Goal: Task Accomplishment & Management: Manage account settings

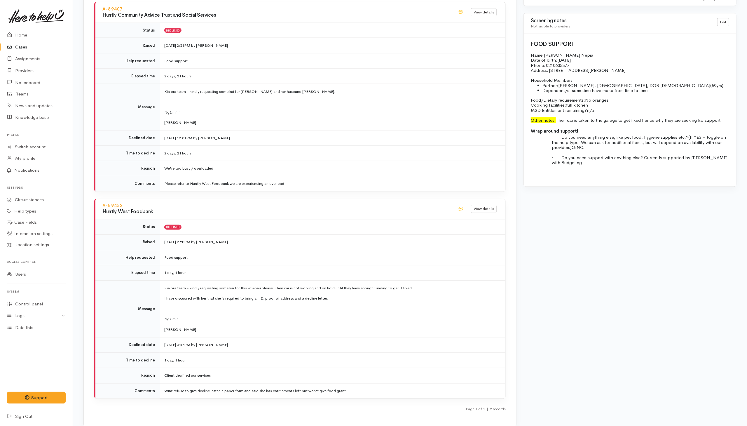
scroll to position [649, 0]
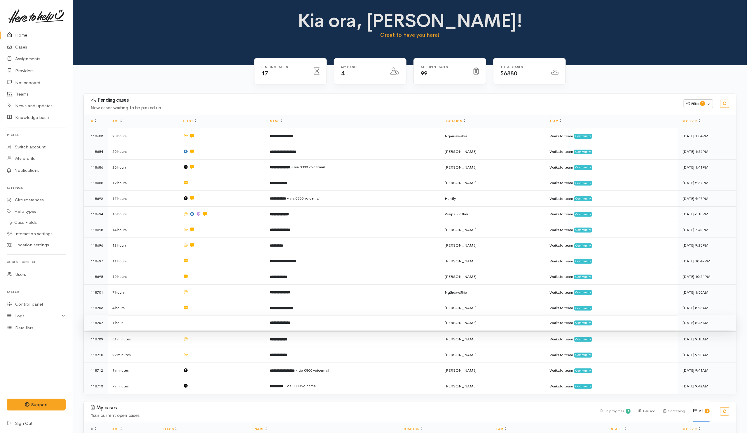
drag, startPoint x: 224, startPoint y: 324, endPoint x: 222, endPoint y: 327, distance: 3.6
click at [224, 324] on td at bounding box center [221, 323] width 87 height 16
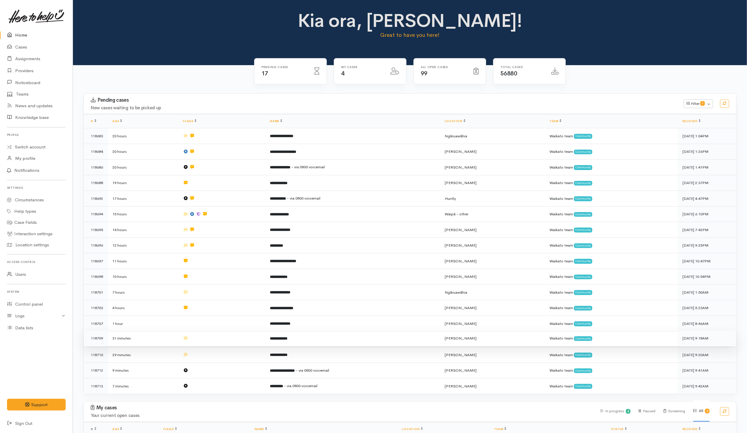
click at [217, 337] on td at bounding box center [221, 338] width 87 height 16
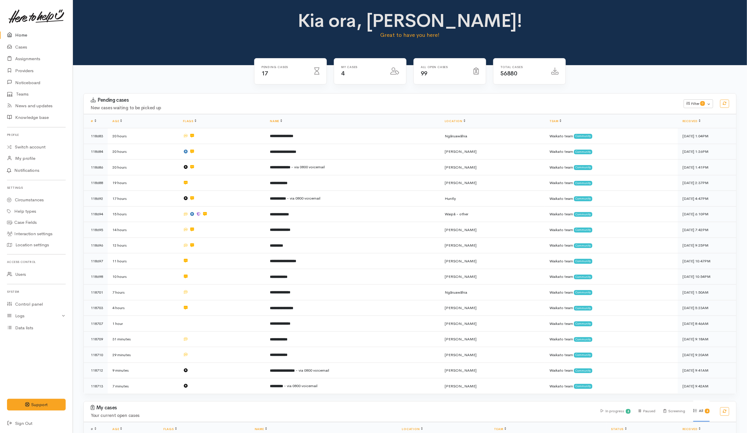
click at [219, 344] on table "**********" at bounding box center [410, 253] width 653 height 279
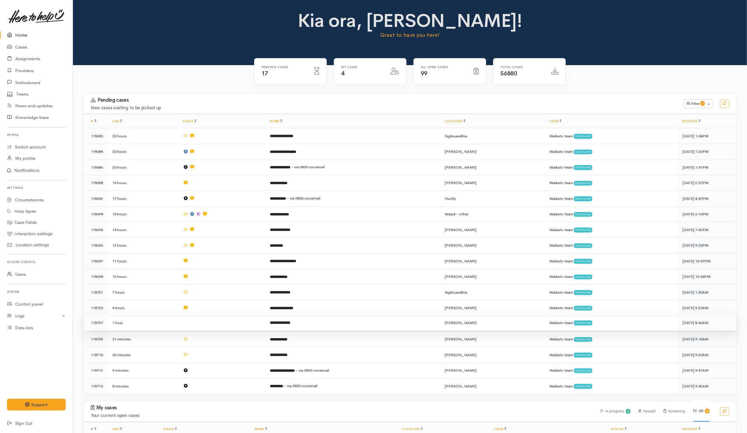
drag, startPoint x: 0, startPoint y: 0, endPoint x: 233, endPoint y: 321, distance: 396.9
click at [233, 321] on td at bounding box center [221, 323] width 87 height 16
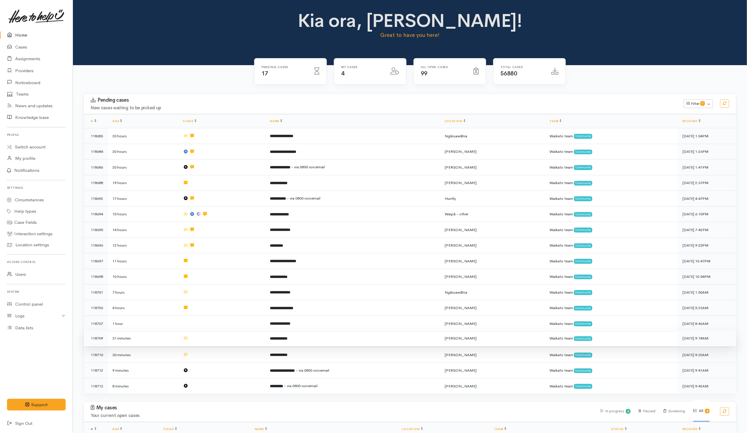
click at [232, 341] on td at bounding box center [221, 338] width 87 height 16
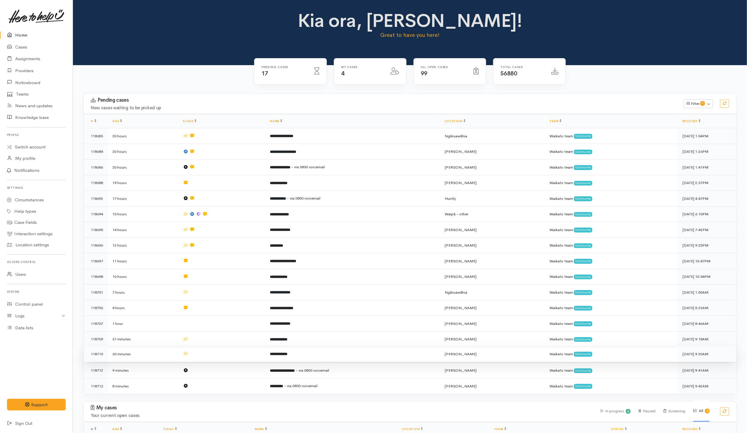
click at [232, 351] on td at bounding box center [221, 354] width 87 height 16
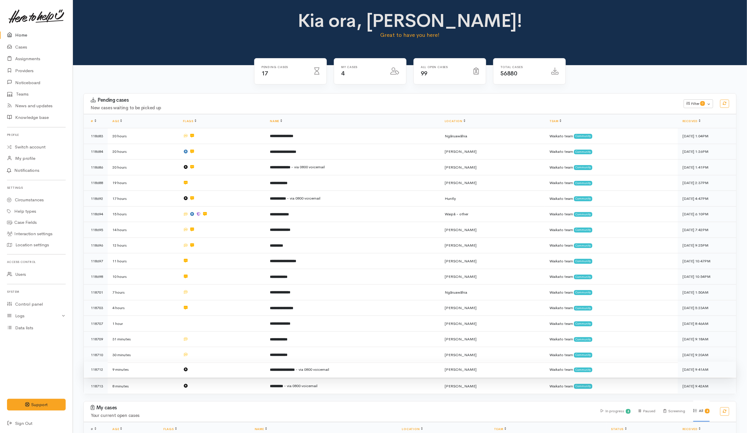
click at [233, 363] on td at bounding box center [221, 369] width 87 height 16
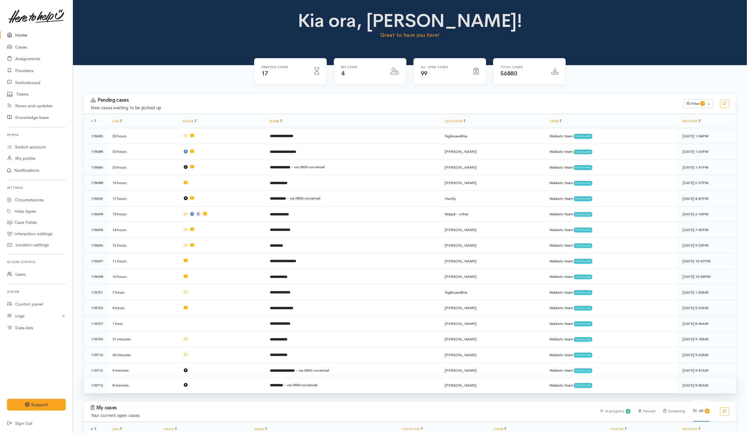
click at [231, 381] on td at bounding box center [221, 384] width 87 height 15
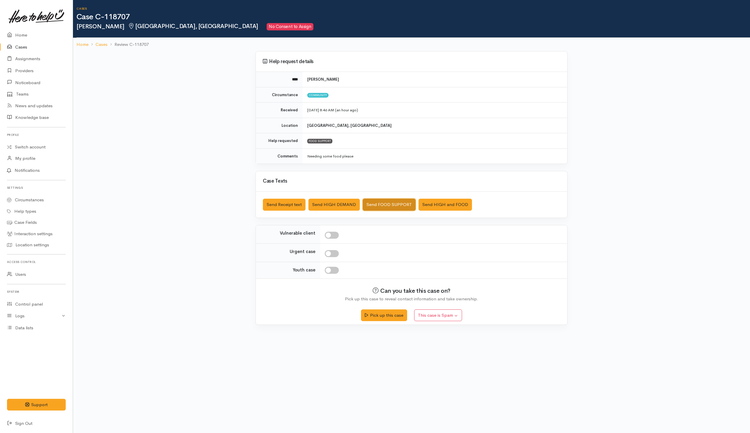
click at [379, 202] on button "Send FOOD SUPPORT" at bounding box center [389, 204] width 53 height 12
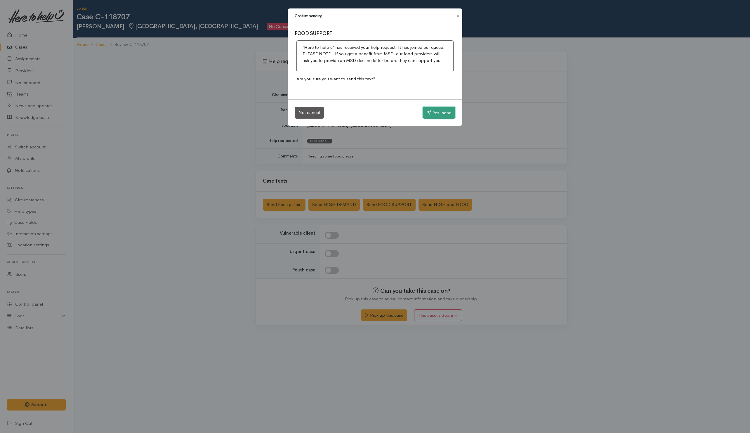
click at [438, 115] on button "Yes, send" at bounding box center [439, 113] width 32 height 12
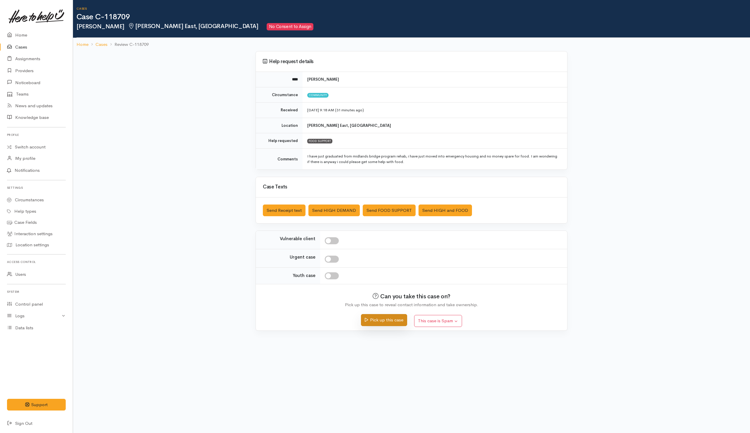
click at [382, 325] on button "Pick up this case" at bounding box center [384, 320] width 46 height 12
click at [390, 212] on button "Send FOOD SUPPORT" at bounding box center [389, 210] width 53 height 12
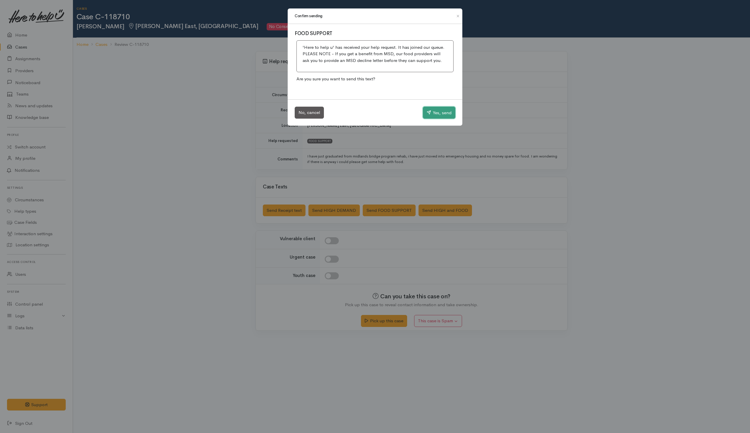
click at [432, 118] on button "Yes, send" at bounding box center [439, 113] width 32 height 12
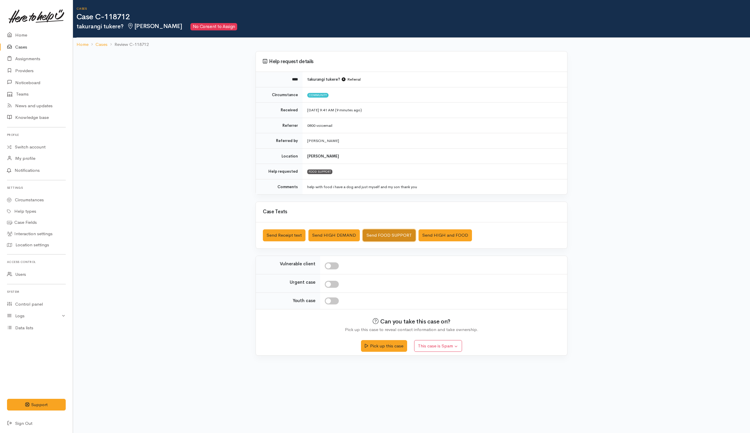
click at [374, 236] on button "Send FOOD SUPPORT" at bounding box center [389, 235] width 53 height 12
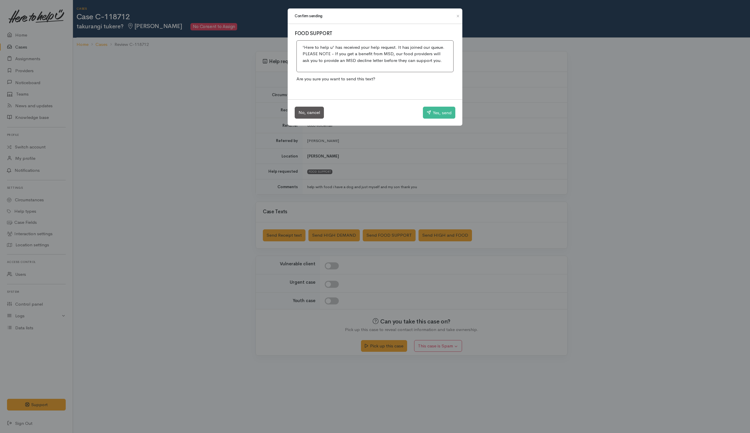
click at [442, 104] on div "No, cancel Yes, send" at bounding box center [374, 112] width 175 height 27
click at [440, 113] on button "Yes, send" at bounding box center [439, 113] width 32 height 12
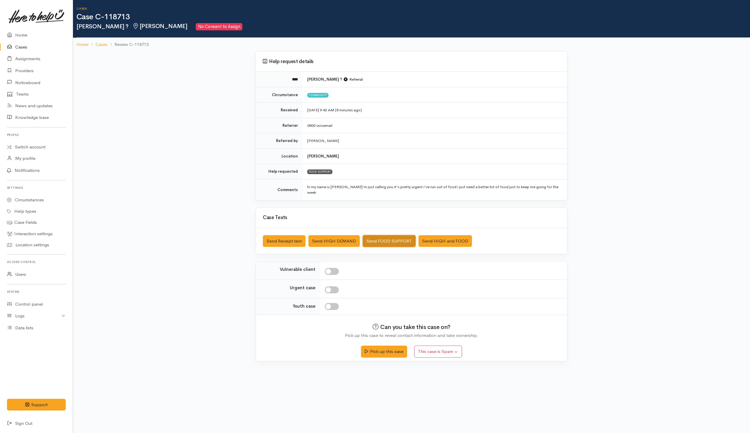
click at [386, 235] on button "Send FOOD SUPPORT" at bounding box center [389, 241] width 53 height 12
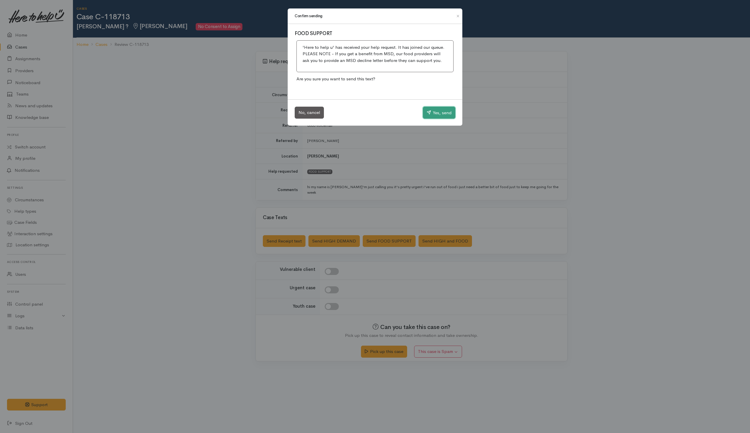
click at [432, 115] on button "Yes, send" at bounding box center [439, 113] width 32 height 12
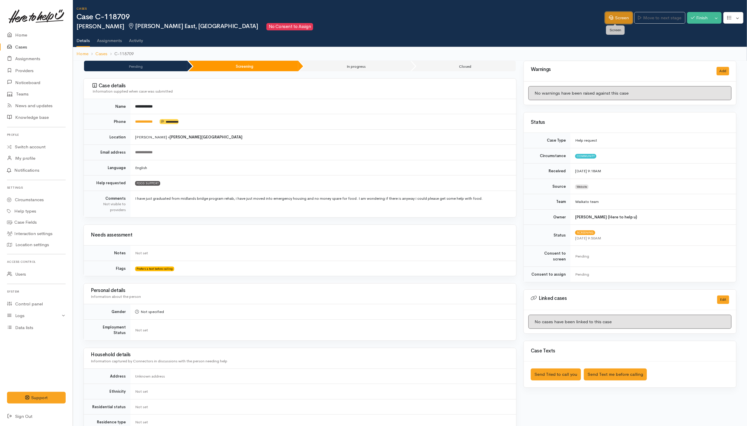
click at [614, 20] on link "Screen" at bounding box center [618, 18] width 27 height 12
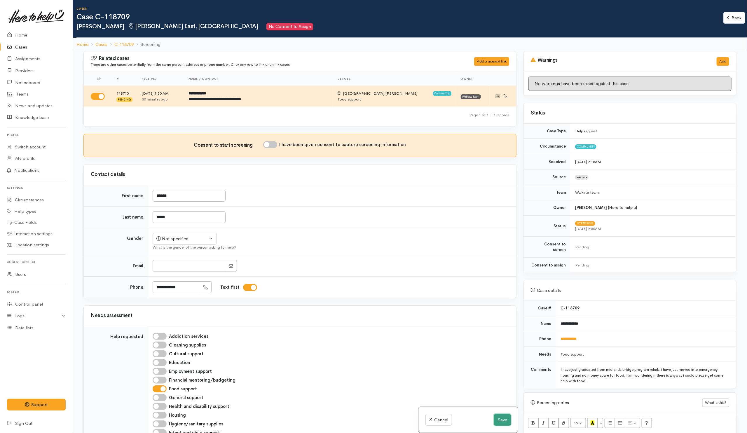
click at [501, 417] on button "Save" at bounding box center [502, 420] width 17 height 12
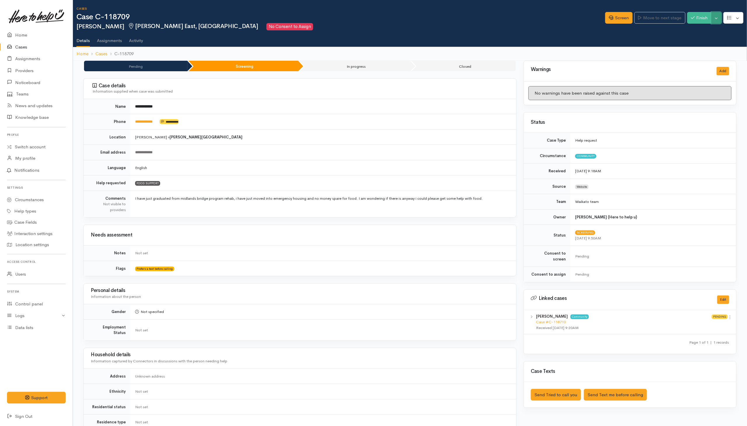
click at [719, 19] on button "Toggle Dropdown" at bounding box center [717, 18] width 10 height 12
click at [697, 40] on link "Cancel" at bounding box center [698, 40] width 46 height 9
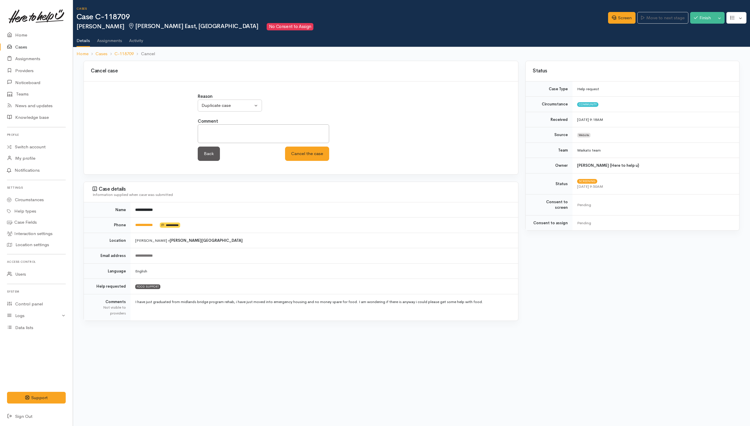
select select "2"
drag, startPoint x: 307, startPoint y: 160, endPoint x: 316, endPoint y: 167, distance: 10.4
click at [312, 168] on div "Reason Inappropriate request Duplicate case Client withdrew case after contact …" at bounding box center [301, 127] width 434 height 93
click at [312, 154] on button "Cancel the case" at bounding box center [307, 154] width 44 height 14
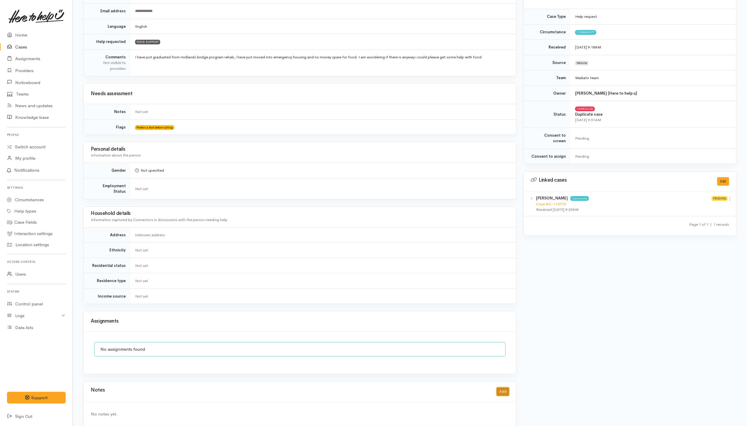
click at [506, 387] on button "Add" at bounding box center [503, 391] width 13 height 8
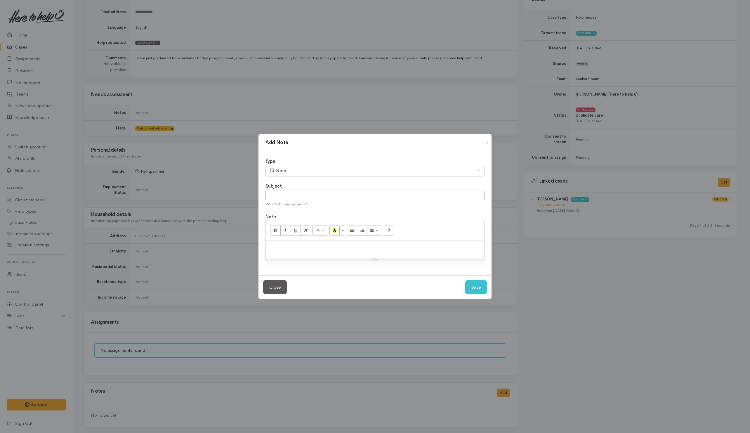
click at [370, 250] on div at bounding box center [375, 249] width 218 height 17
paste div
click at [355, 192] on input "text" at bounding box center [374, 195] width 219 height 12
type input "CANCEL"
click at [474, 290] on button "Save" at bounding box center [476, 287] width 22 height 14
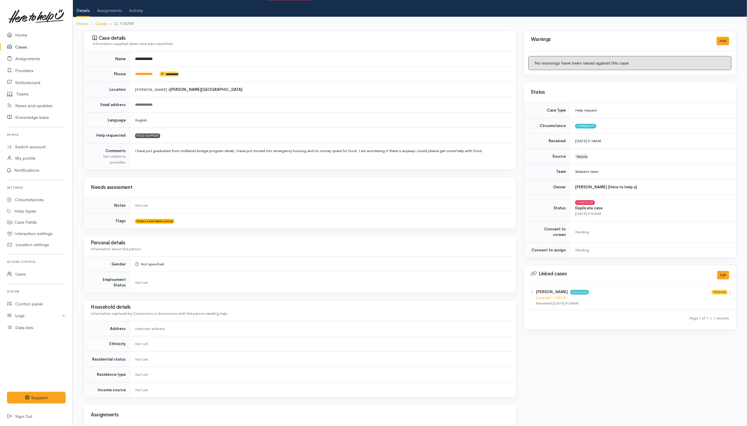
scroll to position [0, 0]
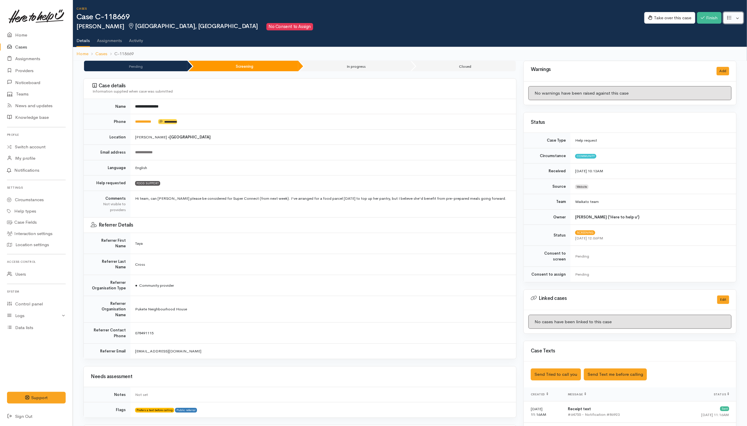
click at [734, 18] on button "button" at bounding box center [734, 18] width 20 height 12
click at [705, 49] on link "Re-assign team" at bounding box center [712, 49] width 62 height 9
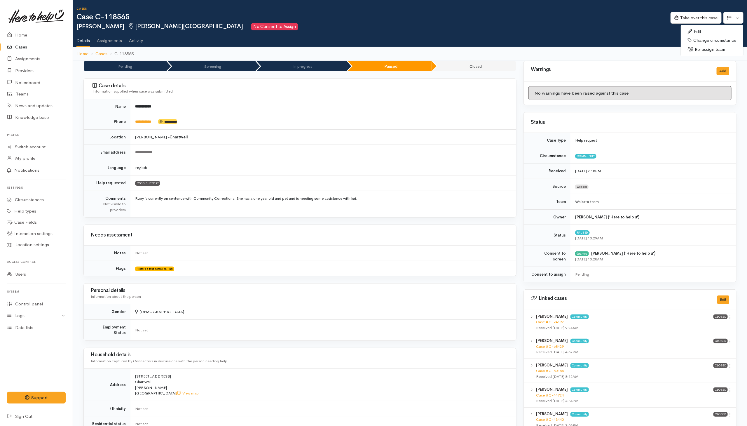
click at [710, 47] on link "Re-assign team" at bounding box center [712, 49] width 62 height 9
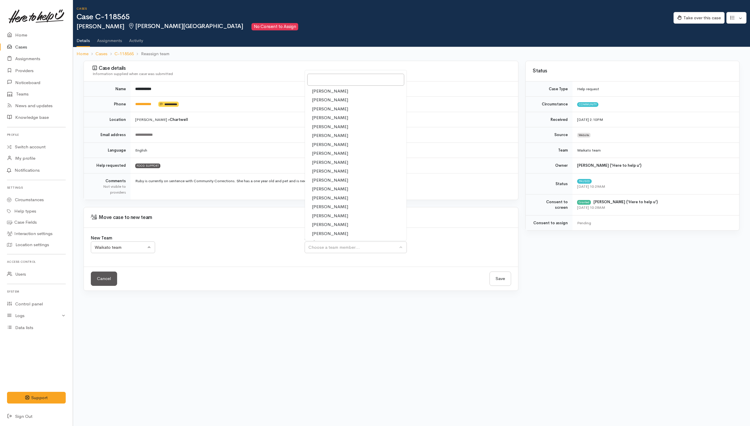
select select "1"
click at [318, 166] on span "[PERSON_NAME]" at bounding box center [330, 162] width 36 height 7
select select "1252"
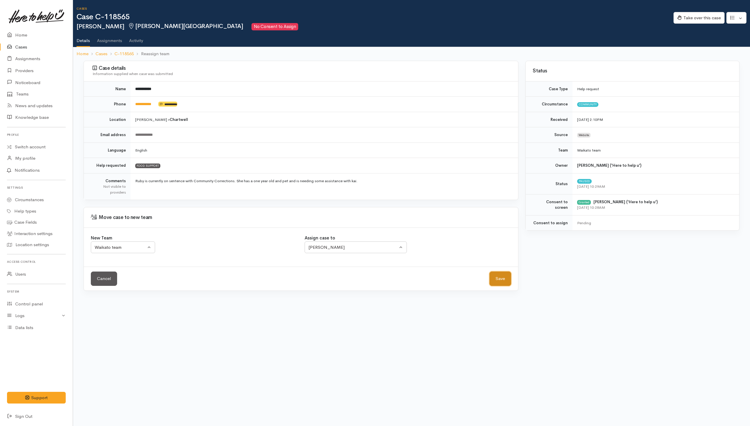
click at [500, 275] on button "Save" at bounding box center [500, 278] width 22 height 14
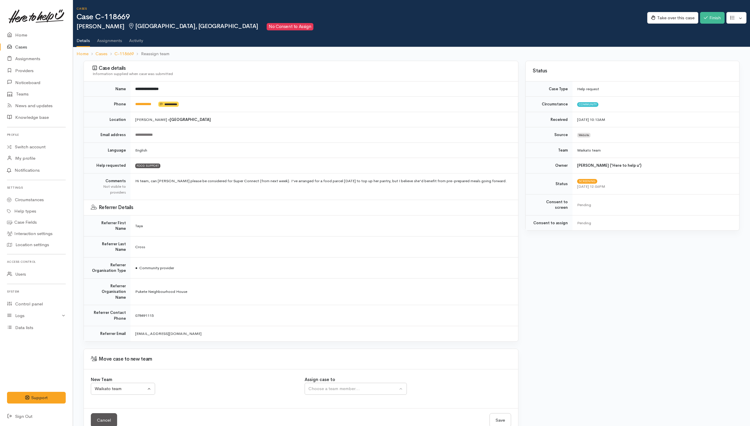
select select "1"
click at [344, 385] on div "Choose a team member..." at bounding box center [352, 388] width 89 height 7
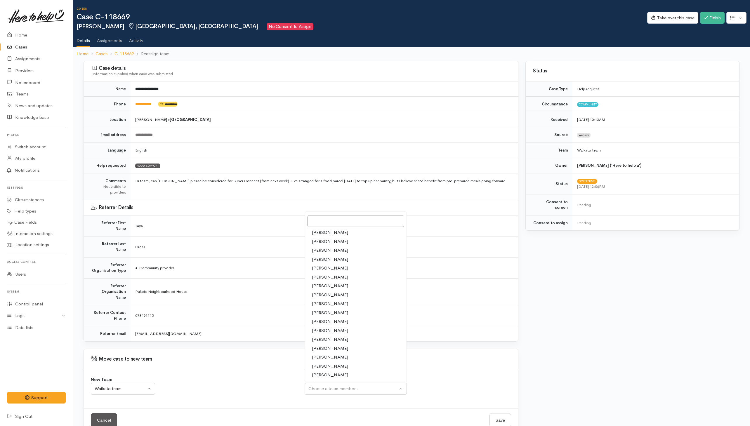
click at [323, 301] on span "[PERSON_NAME]" at bounding box center [330, 304] width 36 height 7
select select "1252"
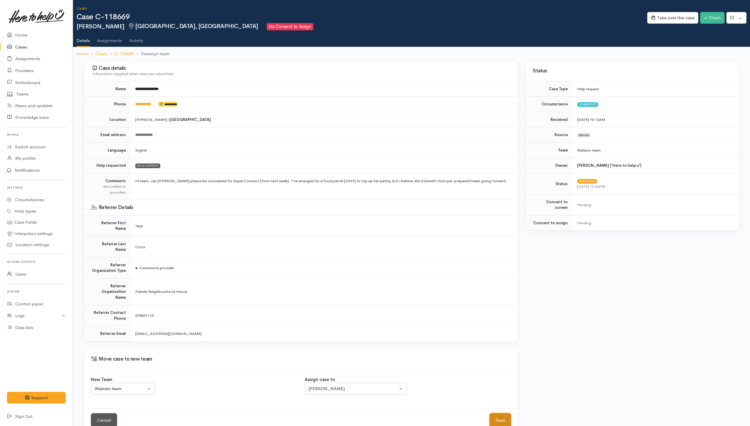
click at [503, 413] on button "Save" at bounding box center [500, 420] width 22 height 14
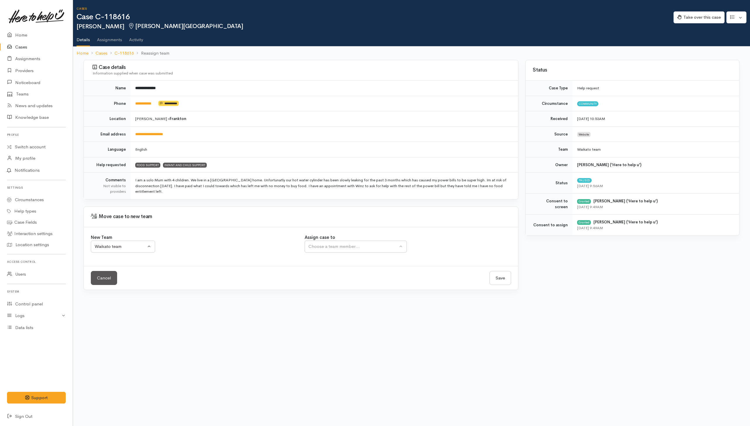
select select "1"
click at [332, 250] on div "Choose a team member..." at bounding box center [352, 246] width 89 height 7
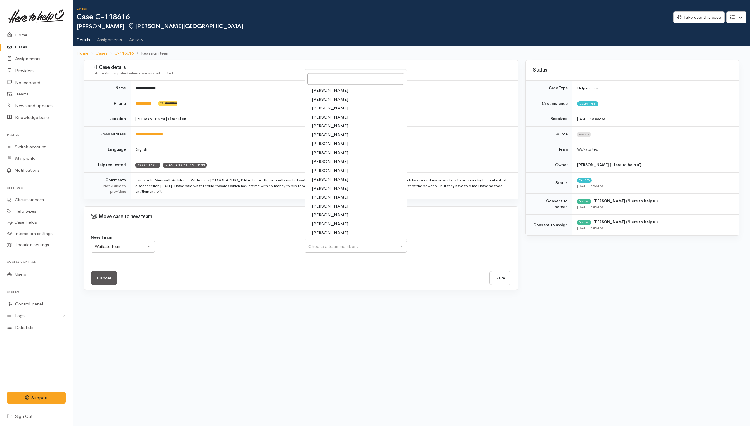
click at [327, 232] on span "Shirley Mackie" at bounding box center [330, 232] width 36 height 7
select select "1463"
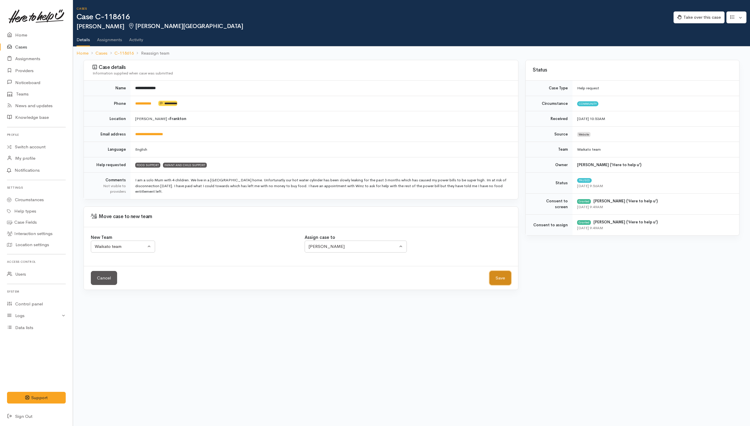
click at [501, 282] on button "Save" at bounding box center [500, 278] width 22 height 14
